Goal: Check status

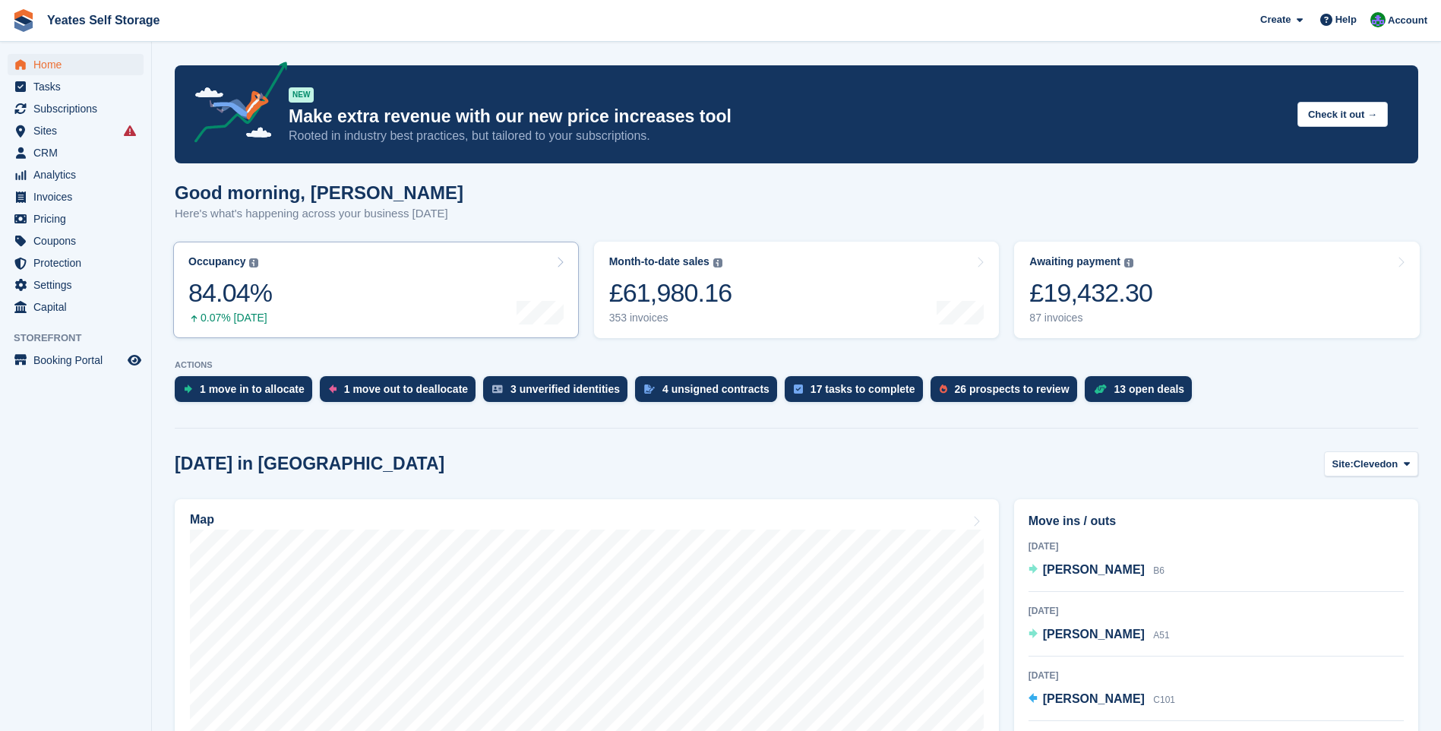
click at [223, 267] on div "Occupancy" at bounding box center [216, 261] width 57 height 13
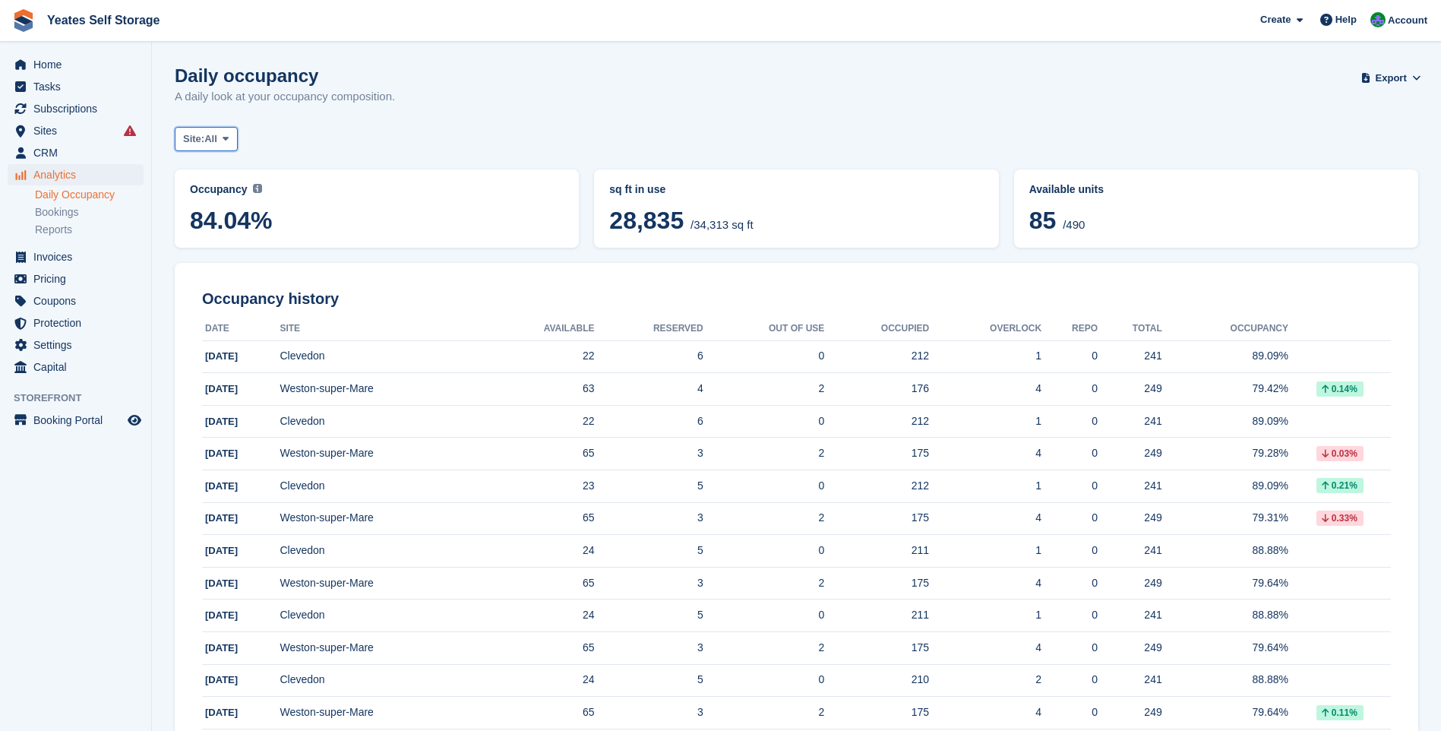
click at [234, 131] on button "Site: All" at bounding box center [206, 139] width 63 height 25
click at [228, 232] on link "Weston-super-Mare" at bounding box center [248, 229] width 132 height 27
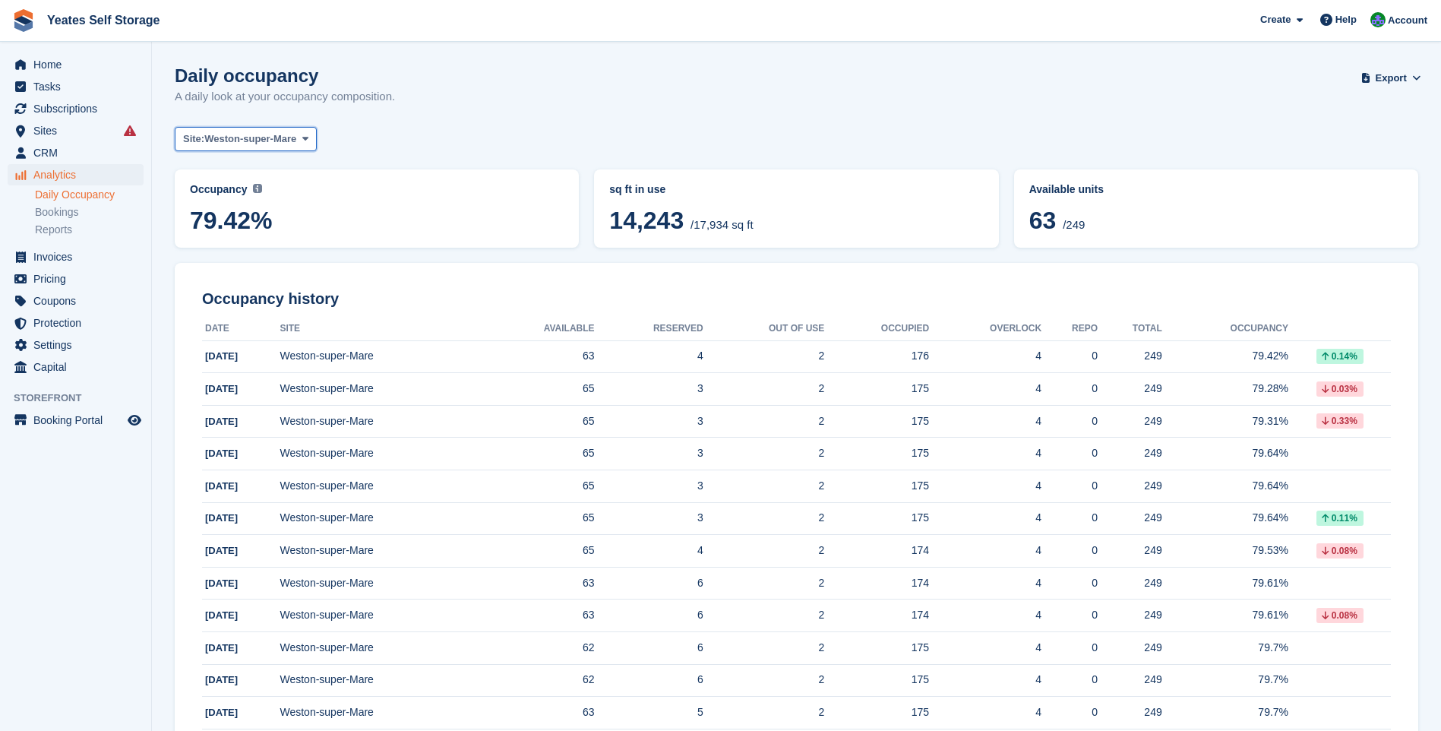
click at [303, 137] on icon at bounding box center [305, 139] width 6 height 10
click at [241, 179] on link "All" at bounding box center [248, 174] width 132 height 27
